Goal: Contribute content: Contribute content

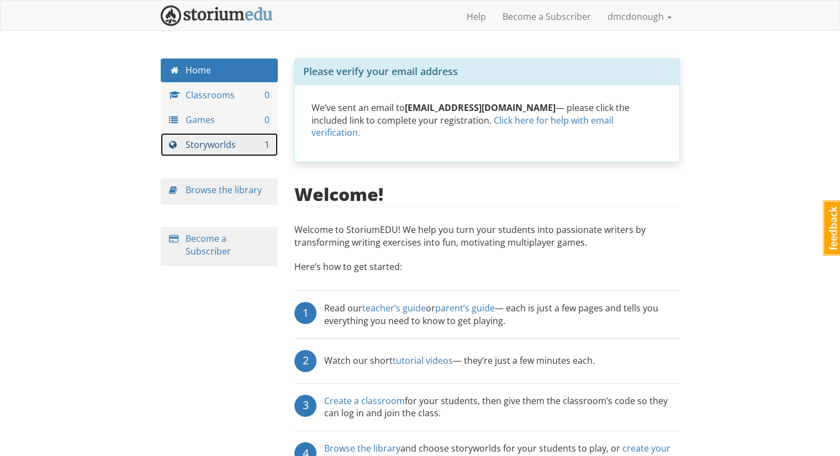
click at [198, 138] on link "Storyworlds 1" at bounding box center [220, 145] width 118 height 24
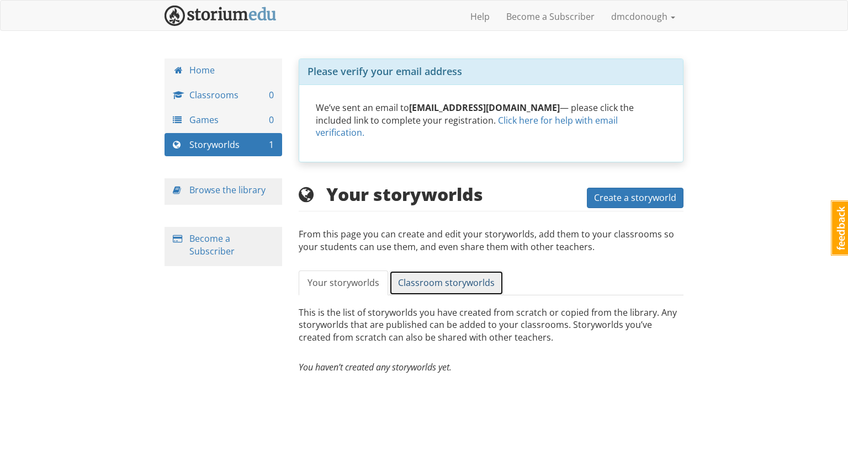
click at [462, 277] on span "Classroom storyworlds" at bounding box center [446, 283] width 97 height 12
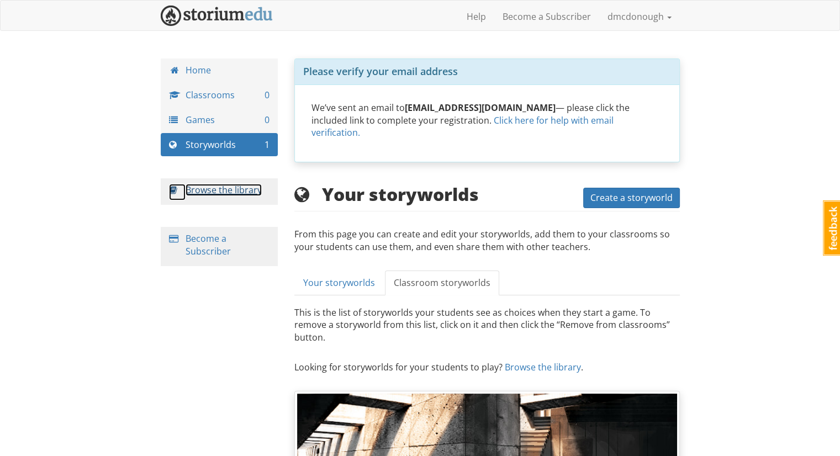
click at [202, 188] on link "Browse the library" at bounding box center [224, 190] width 76 height 12
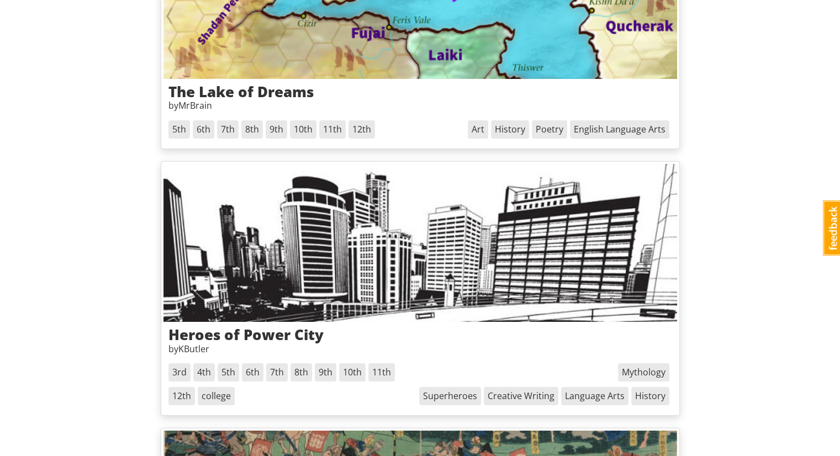
scroll to position [3886, 0]
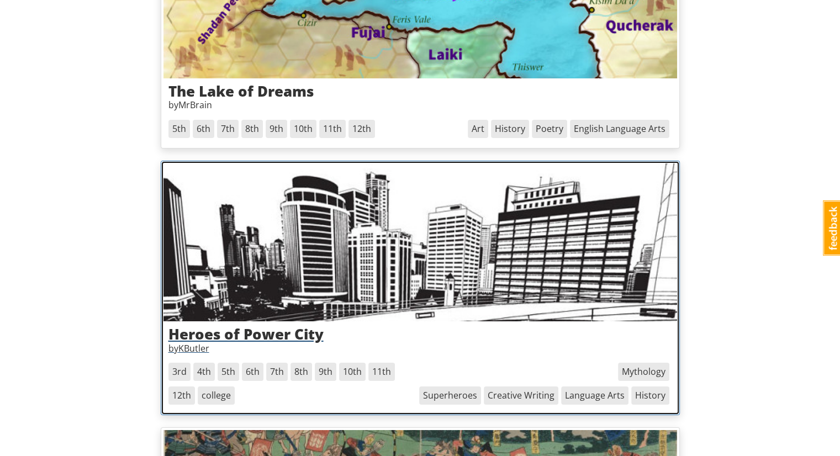
click at [288, 243] on img at bounding box center [420, 242] width 514 height 158
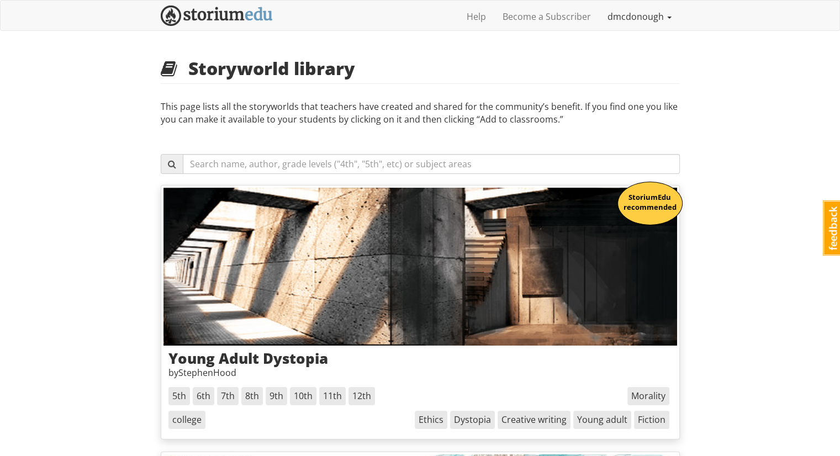
click at [636, 18] on link "dmcdonough" at bounding box center [639, 17] width 81 height 28
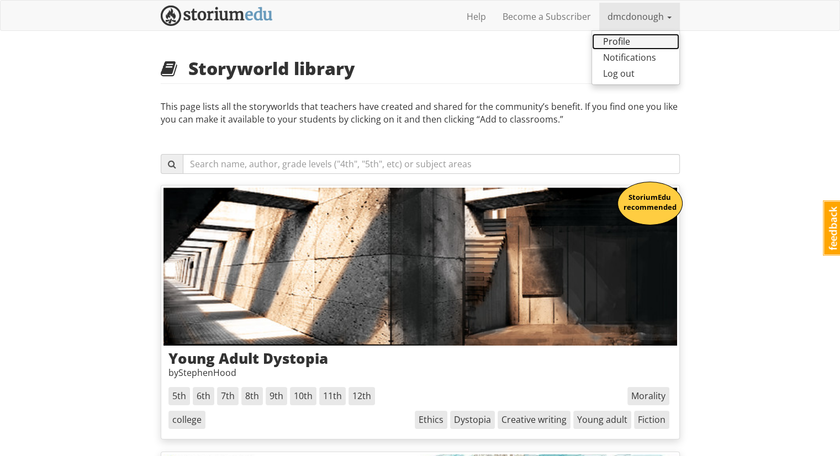
click at [624, 42] on link "Profile" at bounding box center [635, 42] width 87 height 16
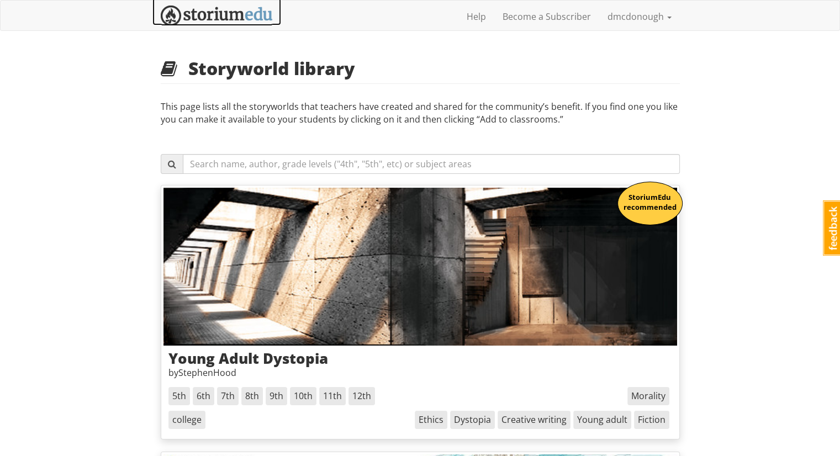
click at [191, 15] on img at bounding box center [217, 16] width 112 height 20
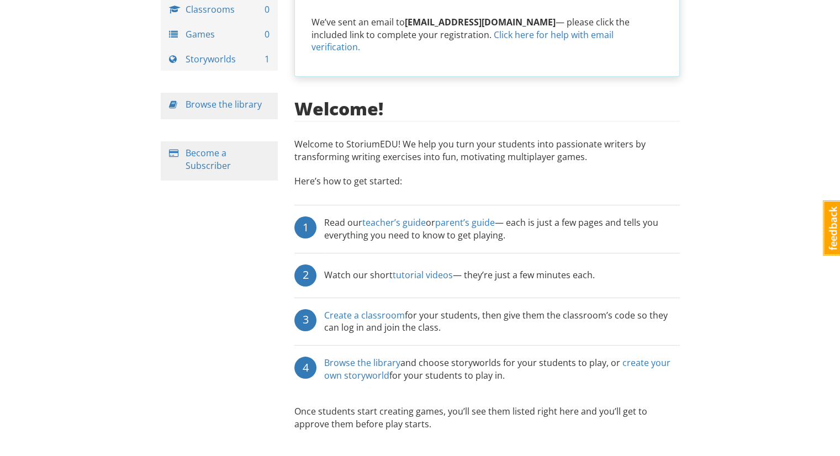
scroll to position [82, 0]
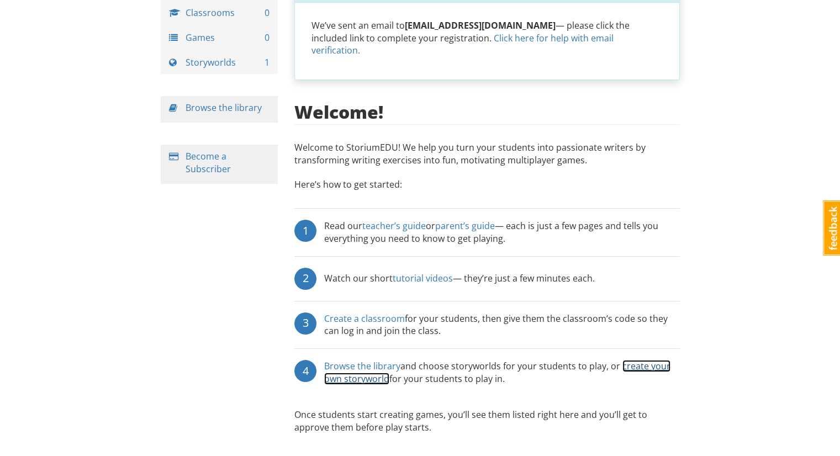
click at [374, 364] on link "create your own storyworld" at bounding box center [497, 372] width 346 height 25
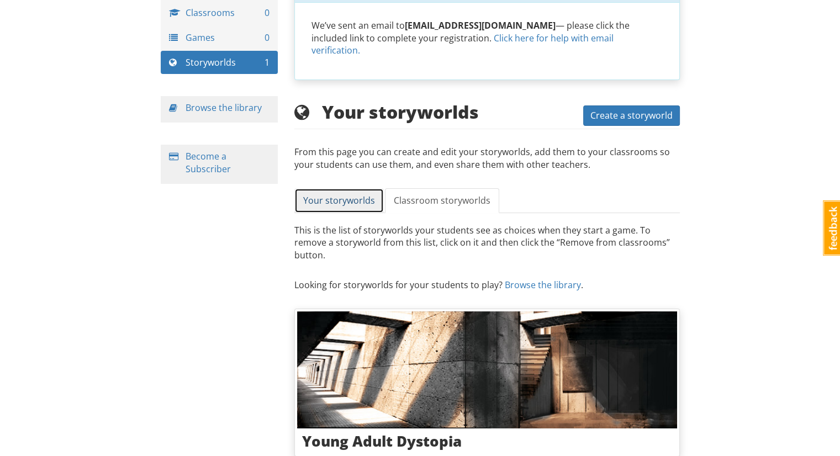
click at [356, 194] on span "Your storyworlds" at bounding box center [339, 200] width 72 height 12
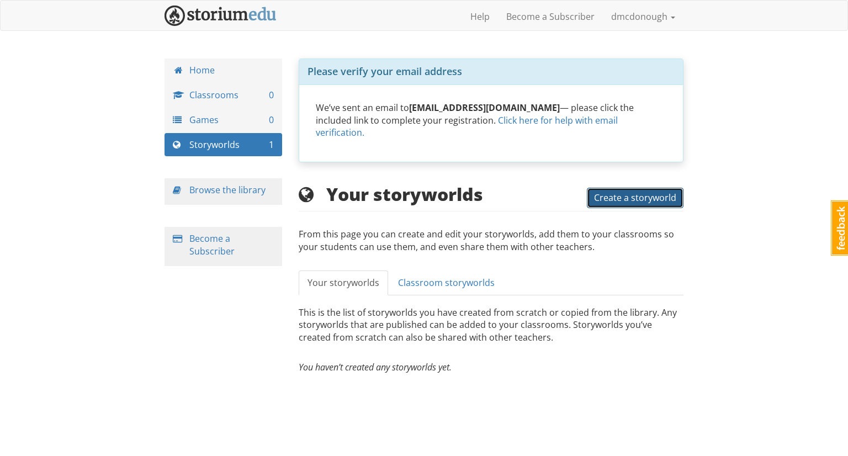
click at [620, 192] on span "Create a storyworld" at bounding box center [635, 198] width 82 height 12
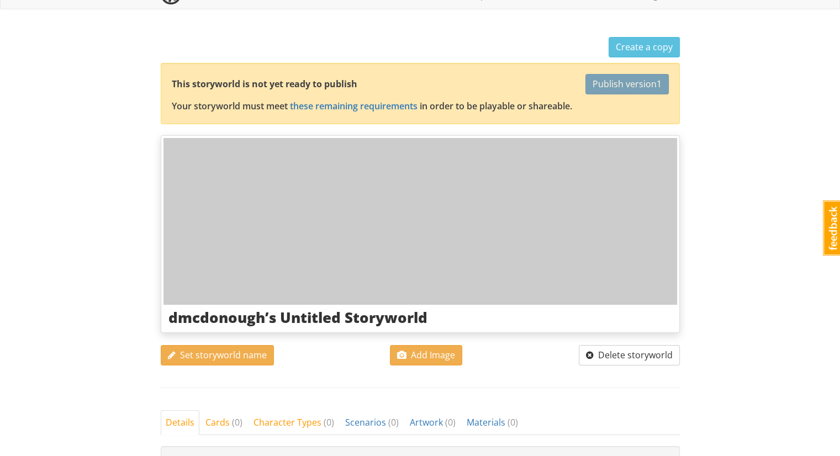
scroll to position [22, 0]
click at [351, 101] on link "these remaining requirements" at bounding box center [354, 105] width 128 height 12
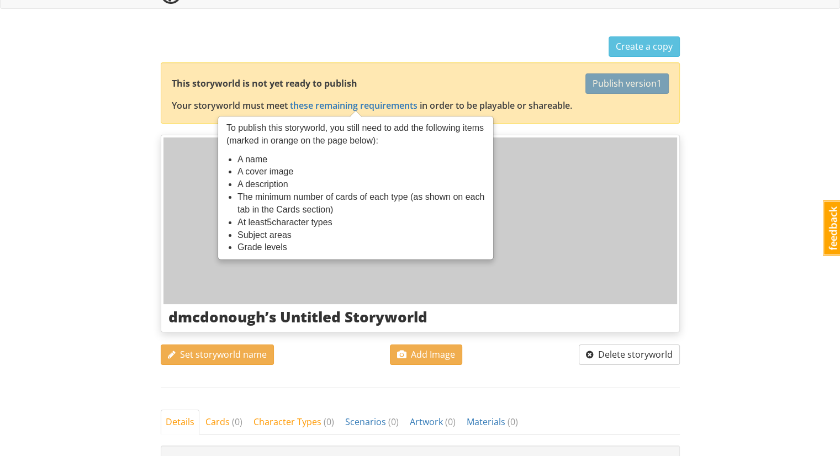
click at [117, 229] on div "dmcdonough dmcdonough 1 Toggle navigation Help Become a Subscriber dmcdonough P…" at bounding box center [420, 373] width 840 height 791
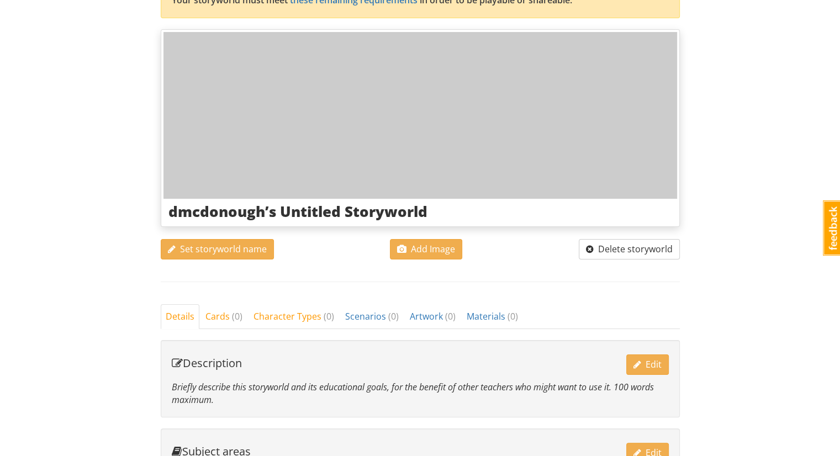
scroll to position [0, 0]
